Goal: Information Seeking & Learning: Learn about a topic

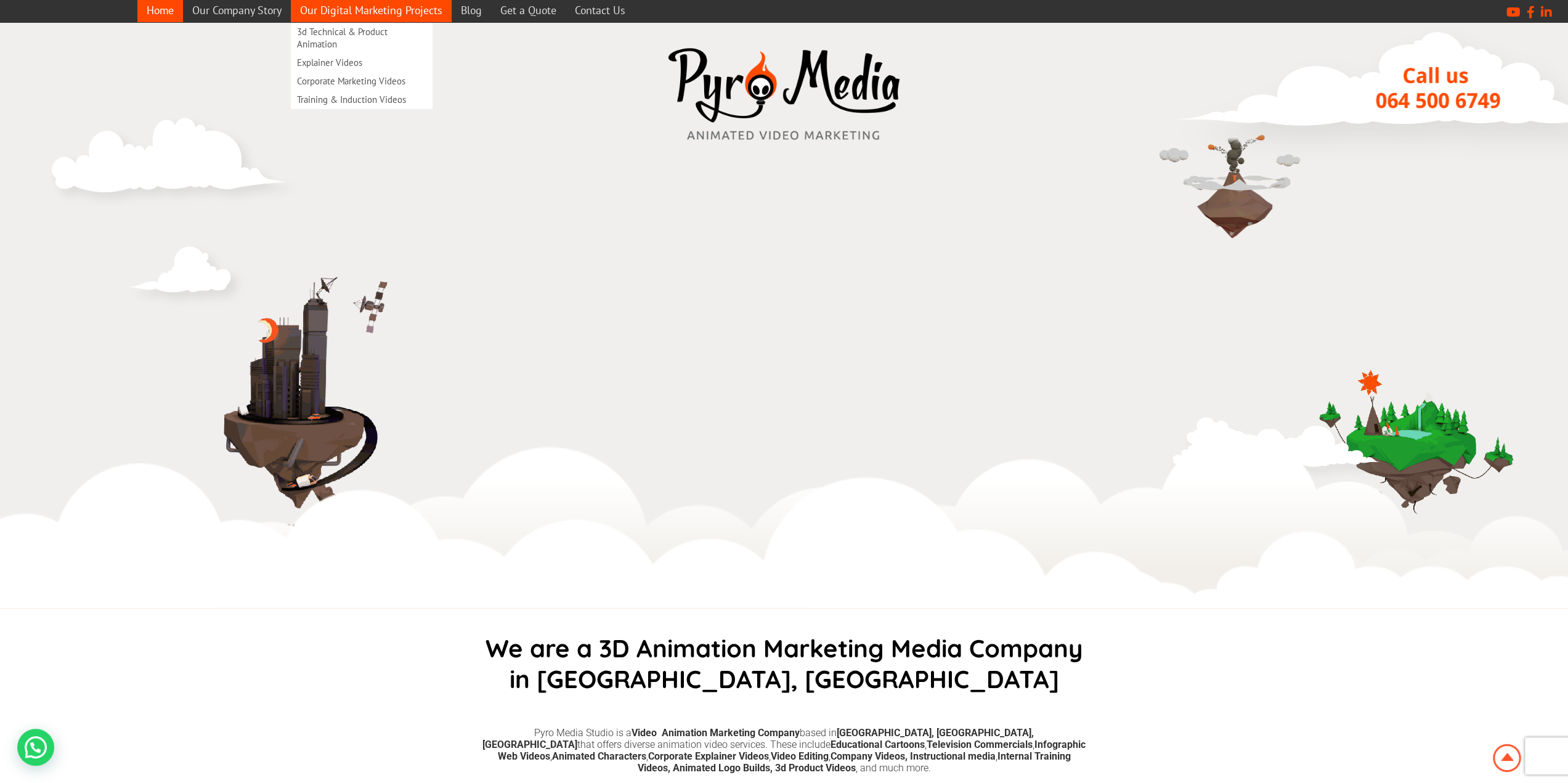
click at [361, 6] on link "Our Digital Marketing Projects" at bounding box center [371, 10] width 161 height 24
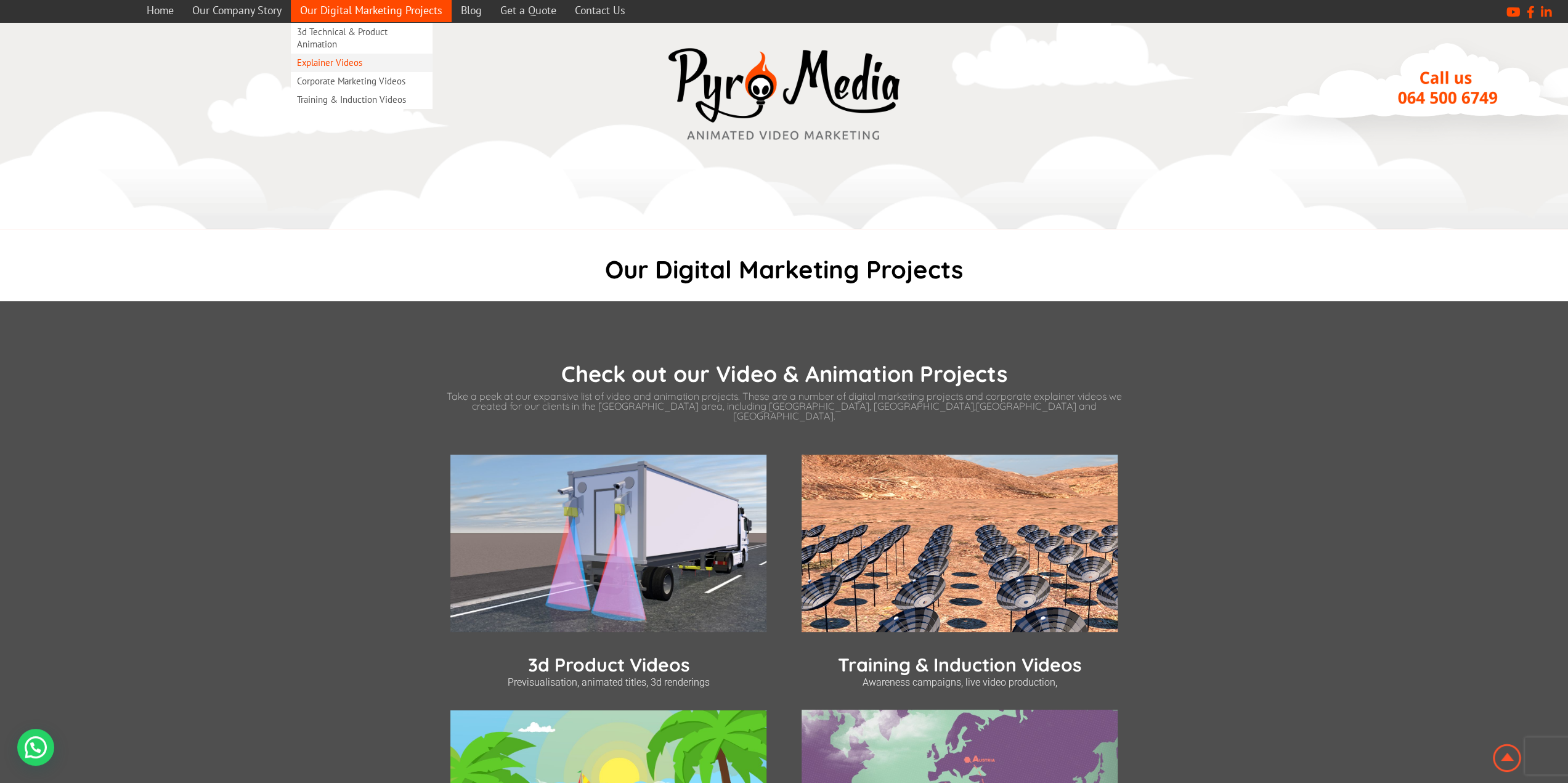
click at [343, 56] on link "Explainer Videos" at bounding box center [362, 63] width 142 height 19
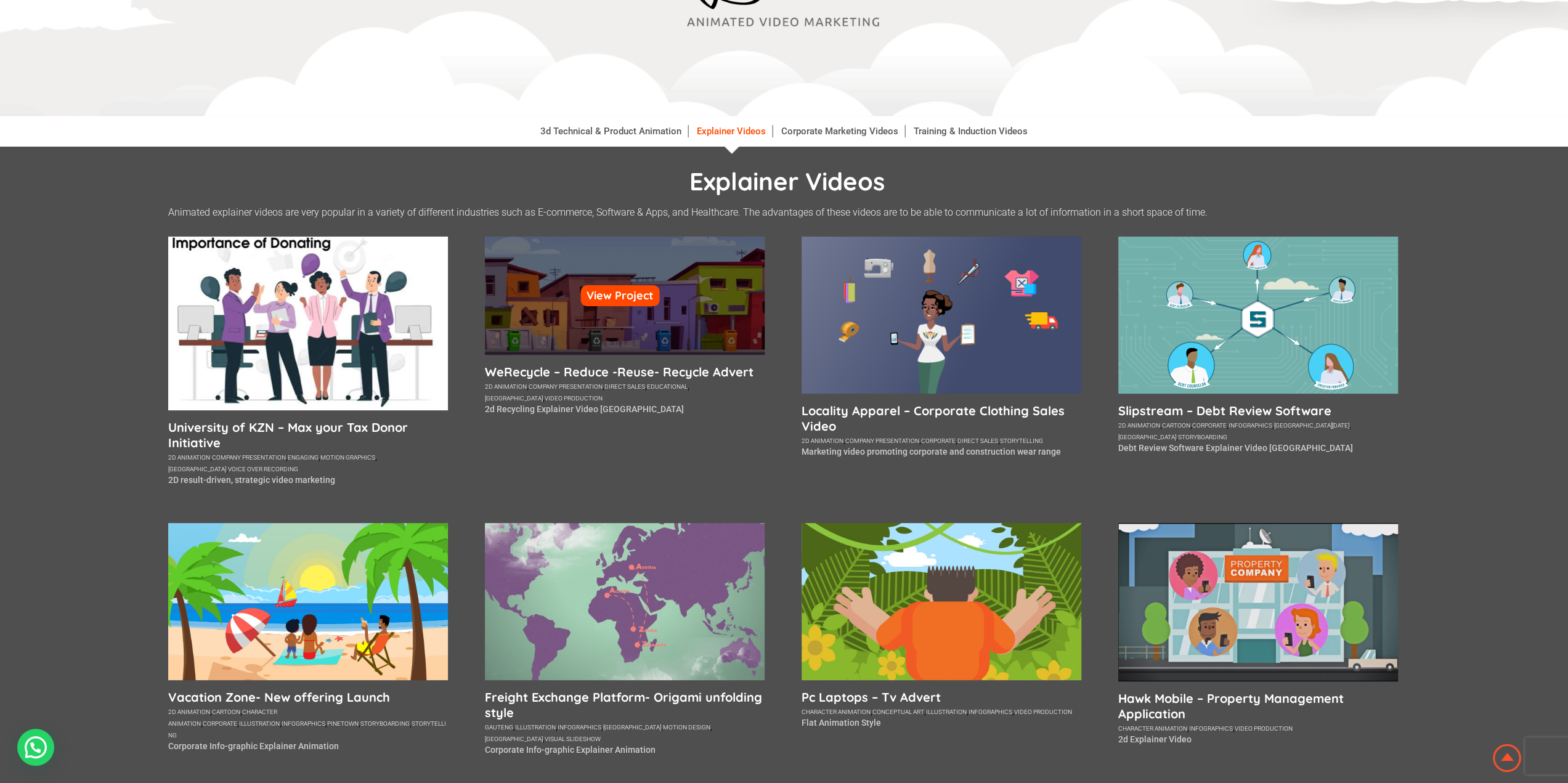
scroll to position [185, 0]
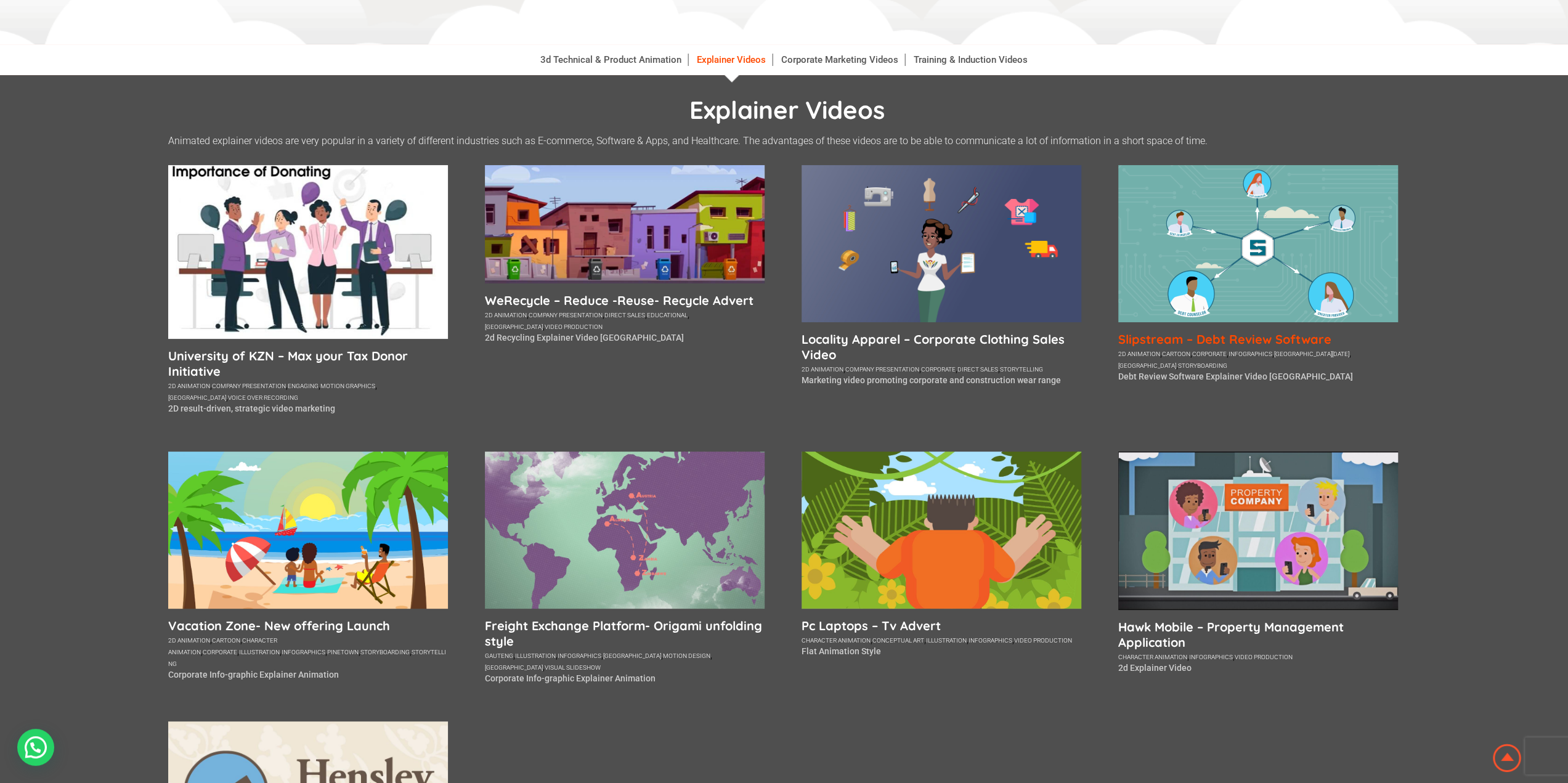
click at [1310, 332] on h5 "Slipstream – Debt Review Software" at bounding box center [1257, 339] width 279 height 16
